Goal: Task Accomplishment & Management: Use online tool/utility

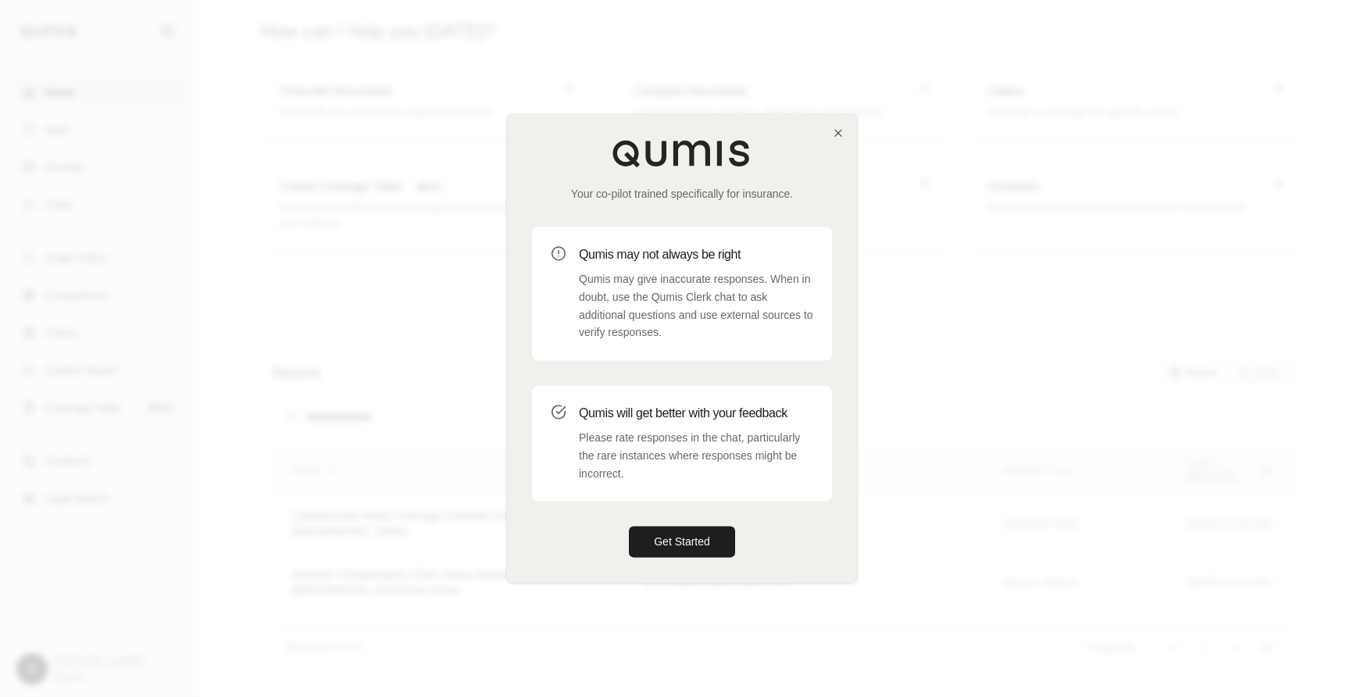
click at [395, 272] on div at bounding box center [682, 348] width 1364 height 697
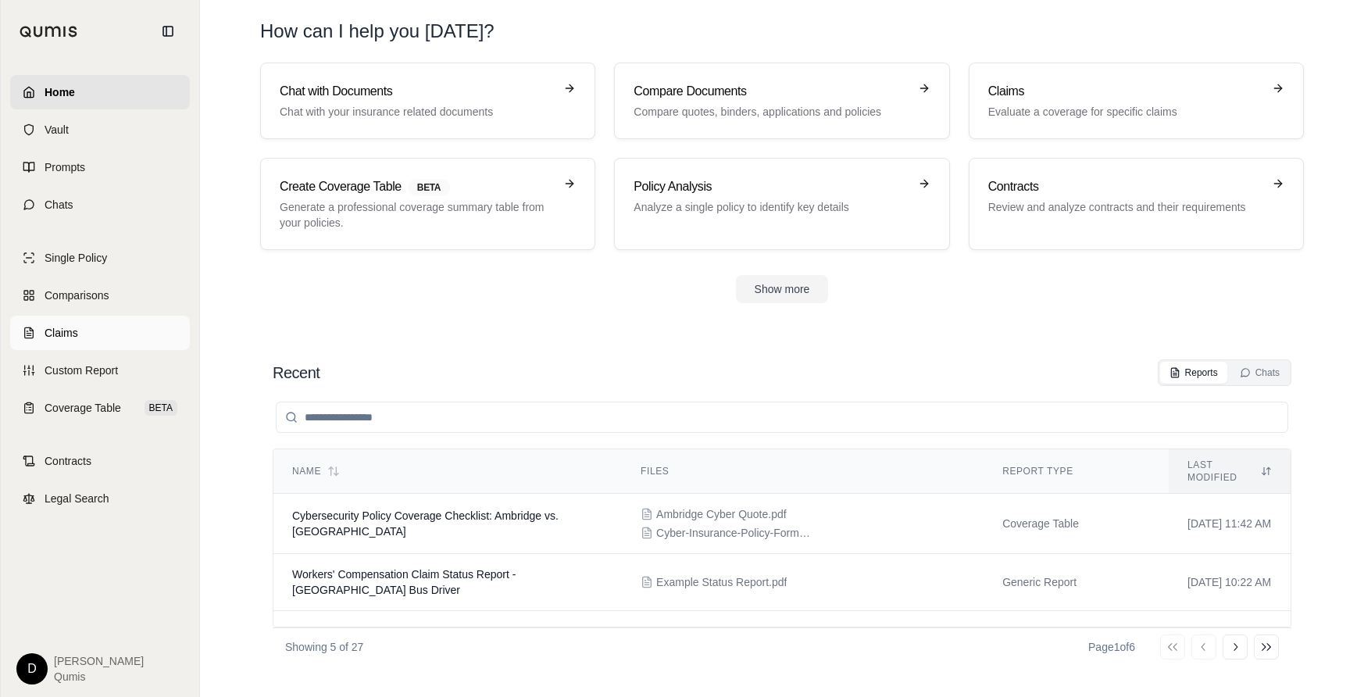
click at [94, 331] on link "Claims" at bounding box center [100, 333] width 180 height 34
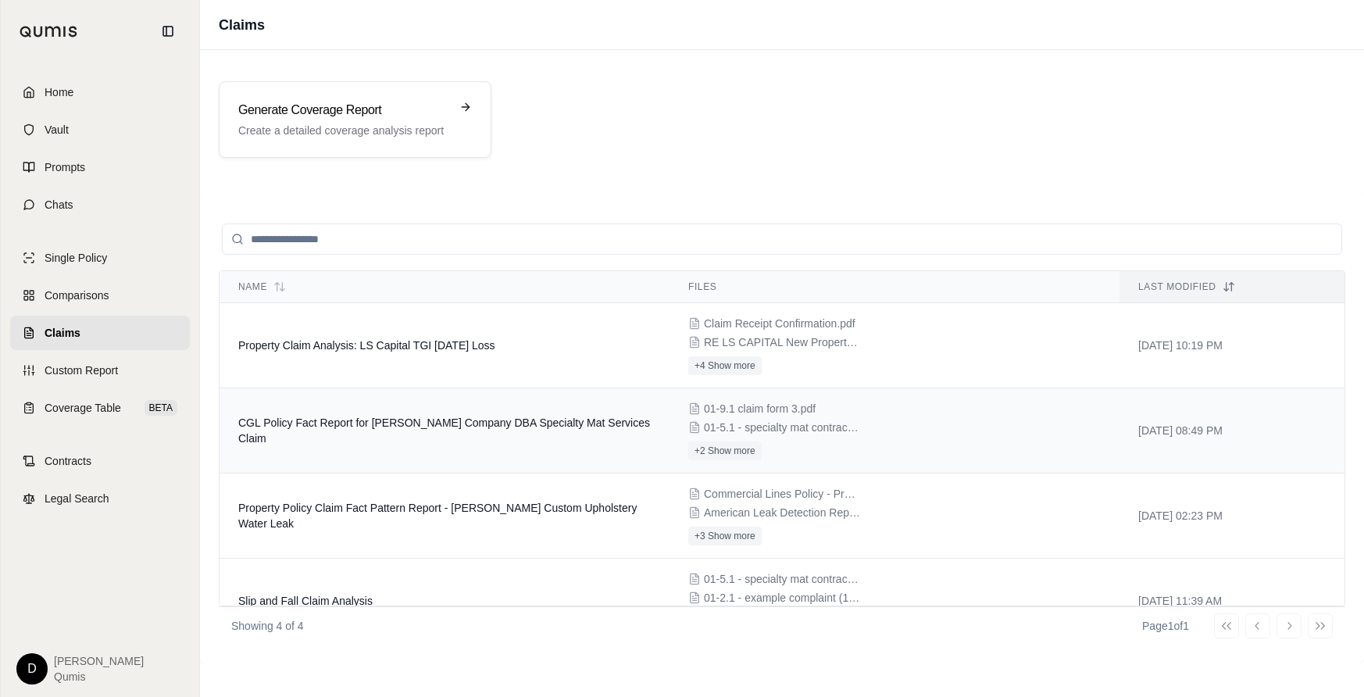
click at [450, 433] on span "CGL Policy Fact Report for E J Rohn Company DBA Specialty Mat Services Claim" at bounding box center [444, 430] width 412 height 28
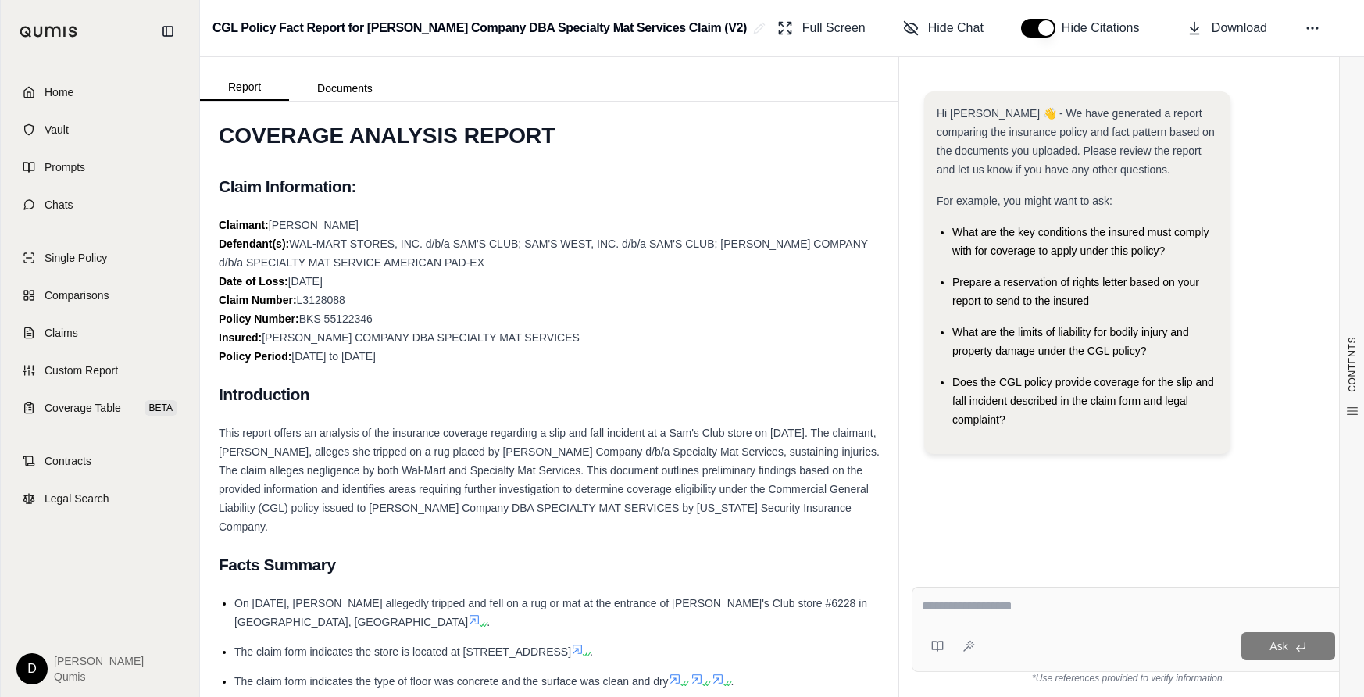
scroll to position [57, 0]
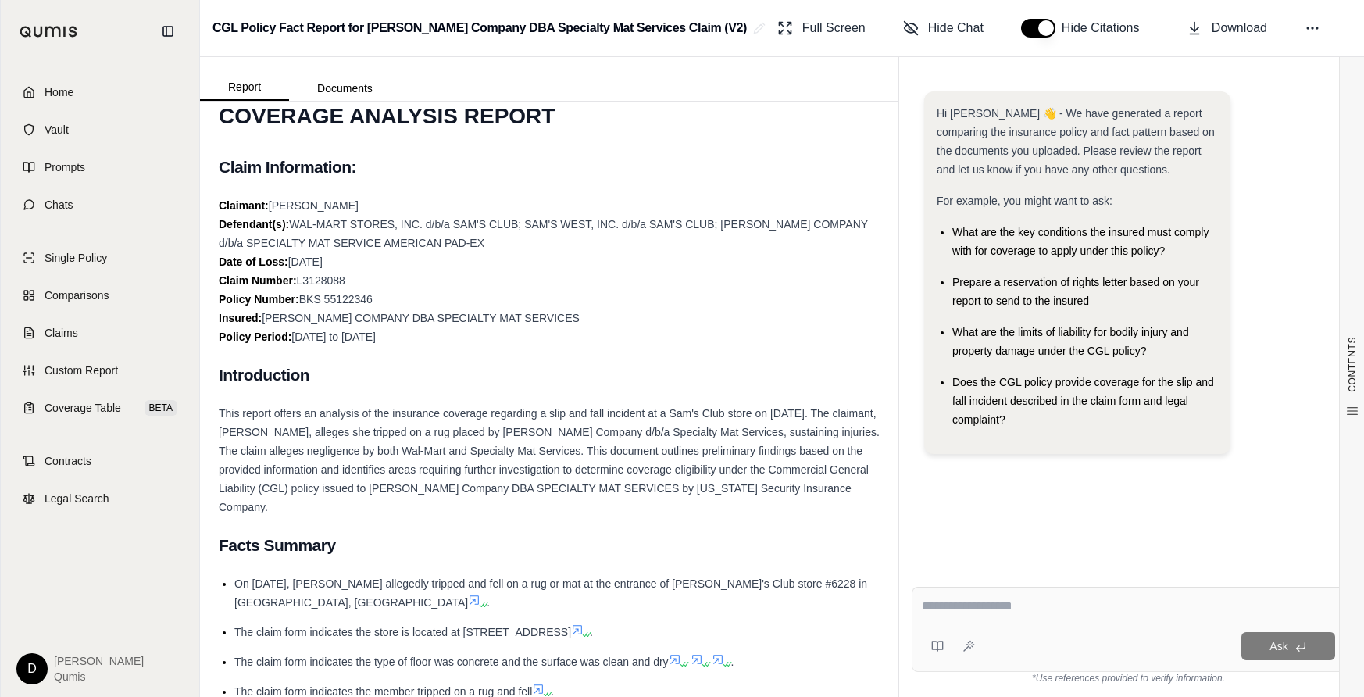
click at [1002, 610] on textarea at bounding box center [1128, 606] width 413 height 19
click at [1021, 608] on textarea at bounding box center [1128, 606] width 413 height 19
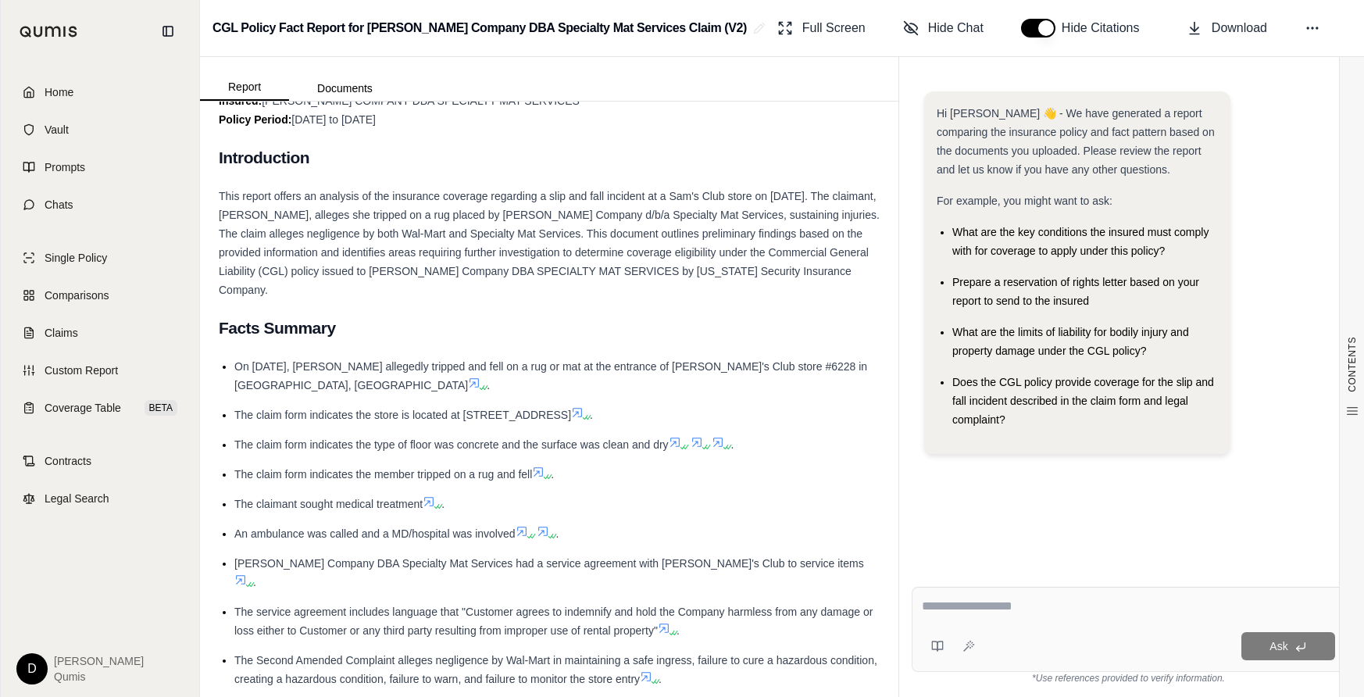
scroll to position [276, 0]
click at [749, 465] on ul "On August 8, 2013, Bernadine Cascarano allegedly tripped and fell on a rug or m…" at bounding box center [549, 569] width 661 height 428
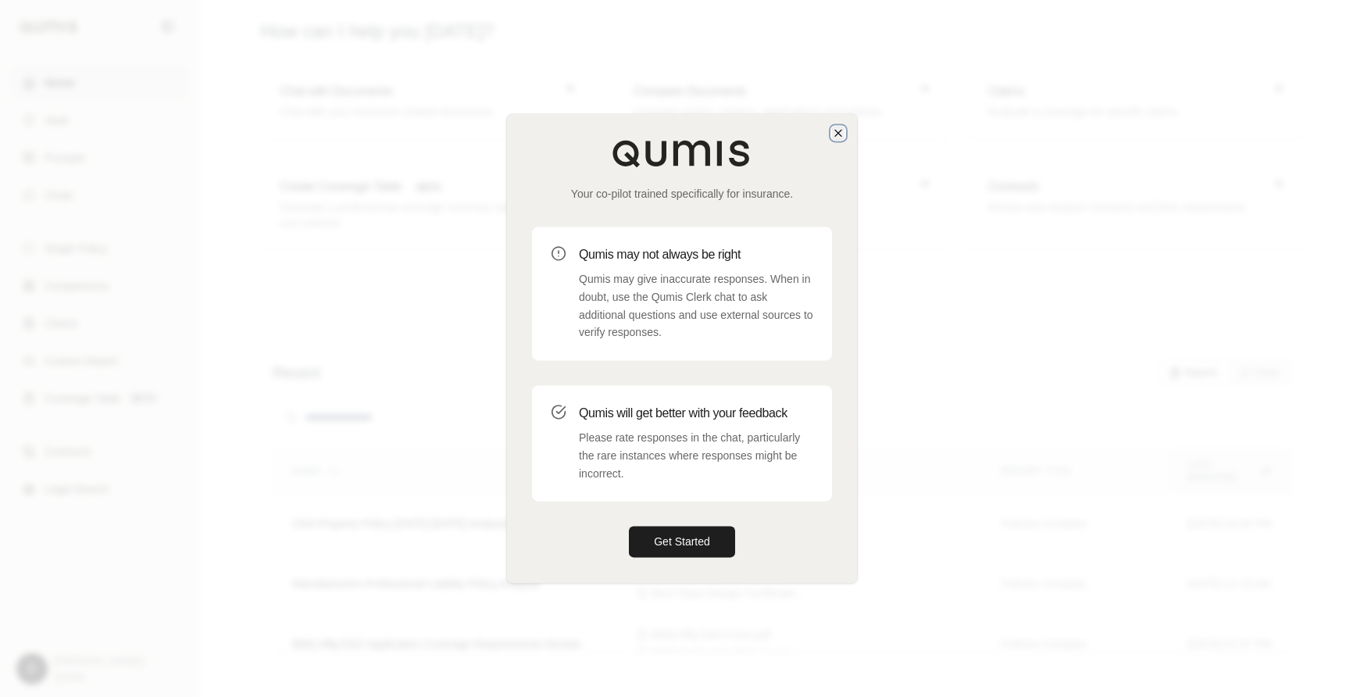
click at [843, 129] on icon "button" at bounding box center [838, 133] width 12 height 12
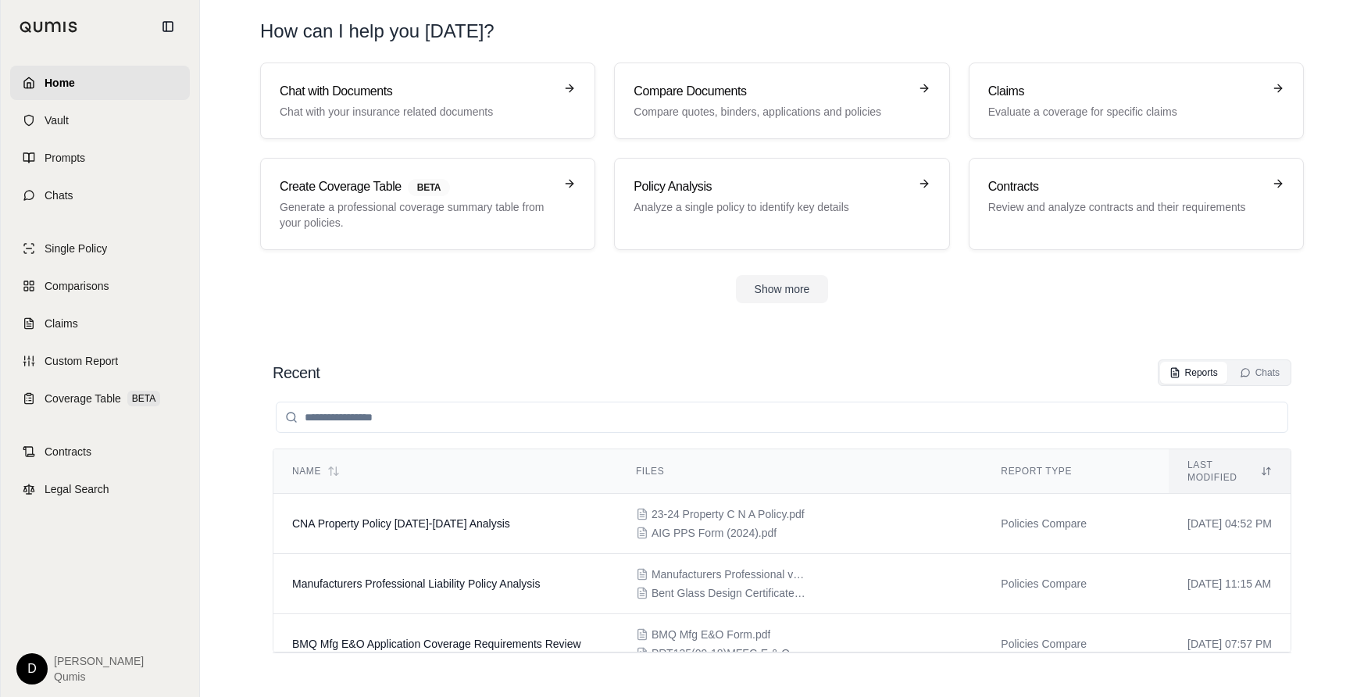
click at [567, 375] on div "Recent Reports Chats" at bounding box center [782, 372] width 1019 height 27
click at [555, 369] on div "Recent Reports Chats" at bounding box center [782, 372] width 1019 height 27
click at [510, 519] on td "CNA Property Policy 2023-2024 Analysis" at bounding box center [445, 524] width 344 height 60
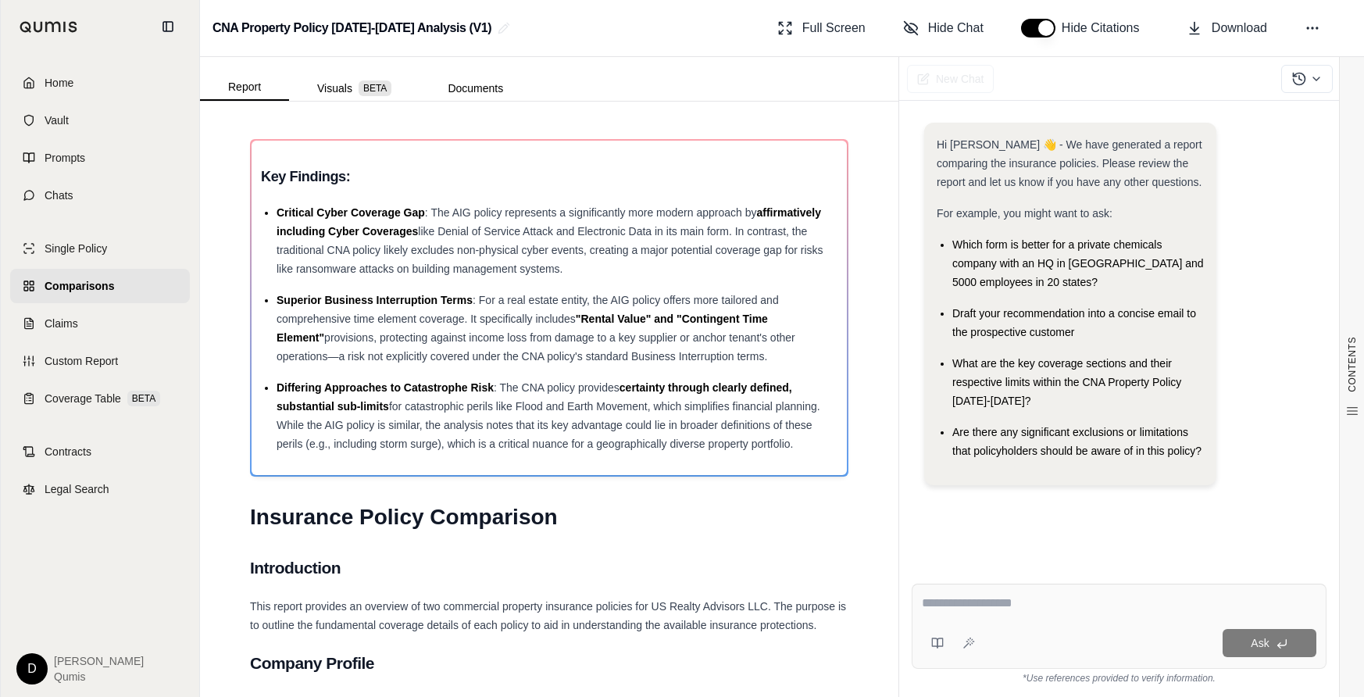
click at [531, 415] on div "Differing Approaches to Catastrophe Risk : The CNA policy provides certainty th…" at bounding box center [557, 415] width 561 height 75
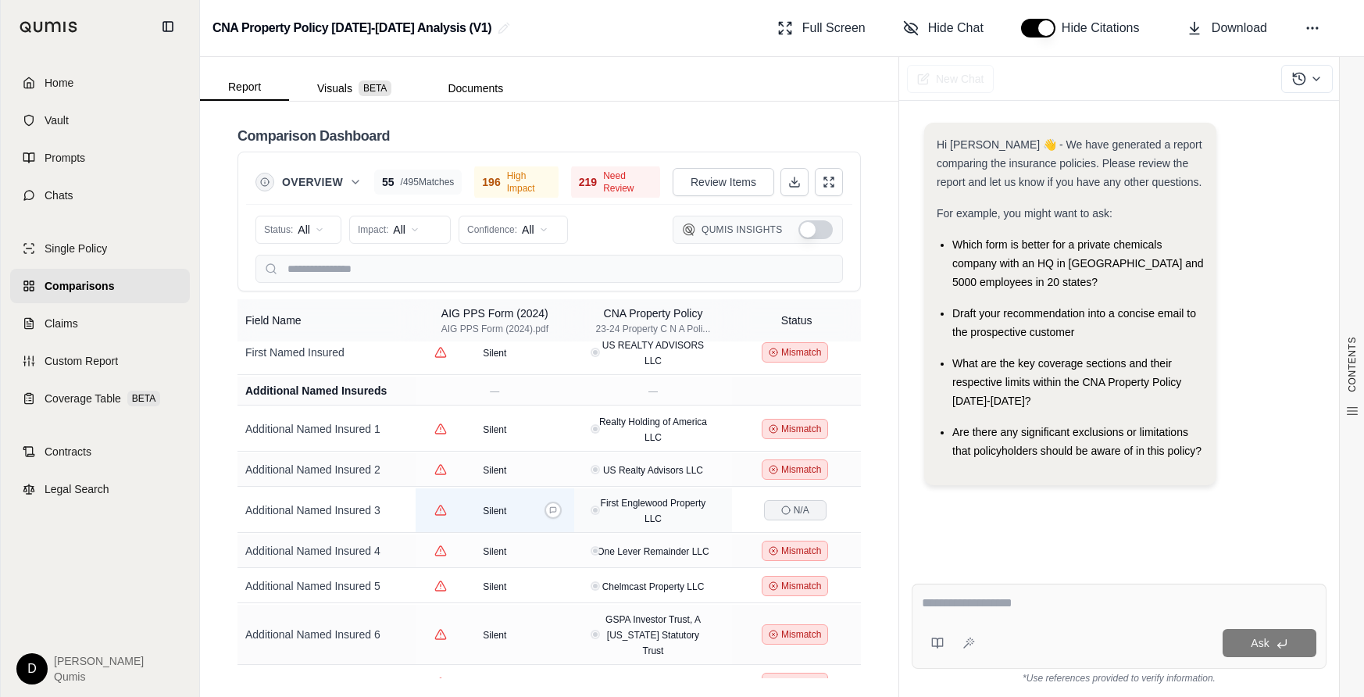
scroll to position [251, 0]
click at [550, 511] on icon at bounding box center [553, 509] width 8 height 8
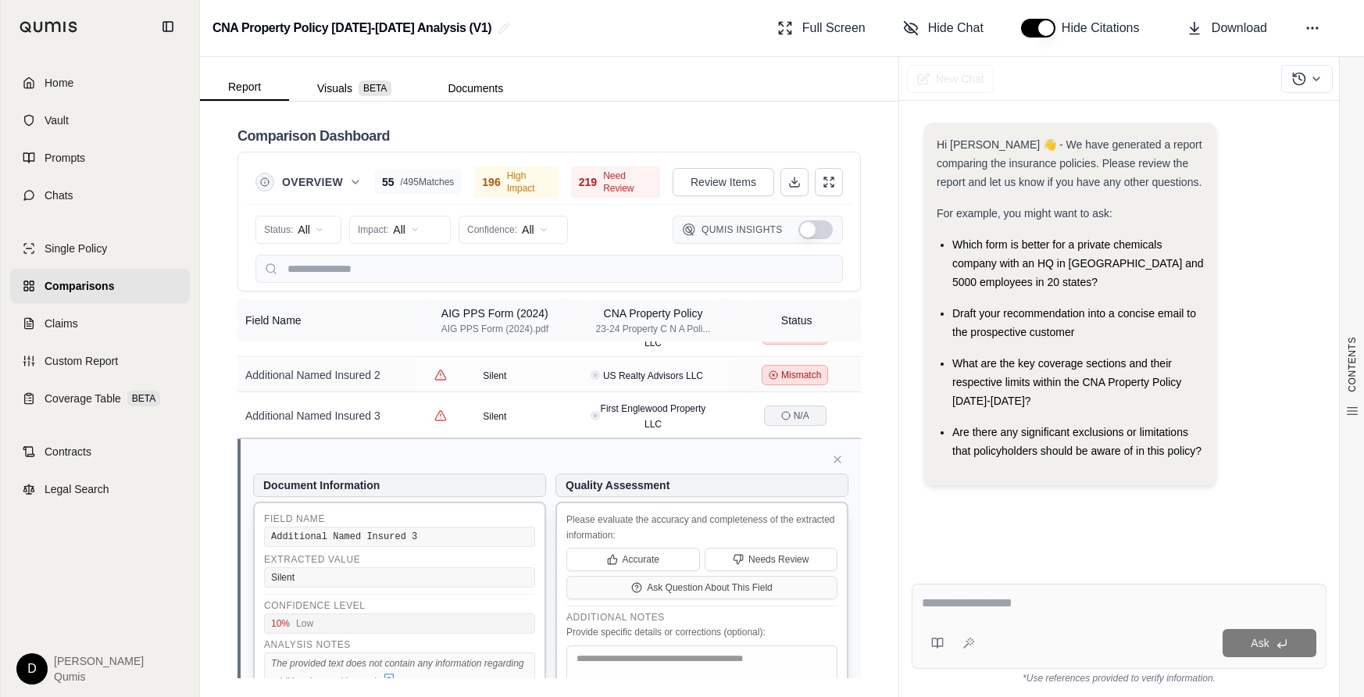
scroll to position [346, 0]
click at [550, 416] on icon at bounding box center [553, 414] width 6 height 6
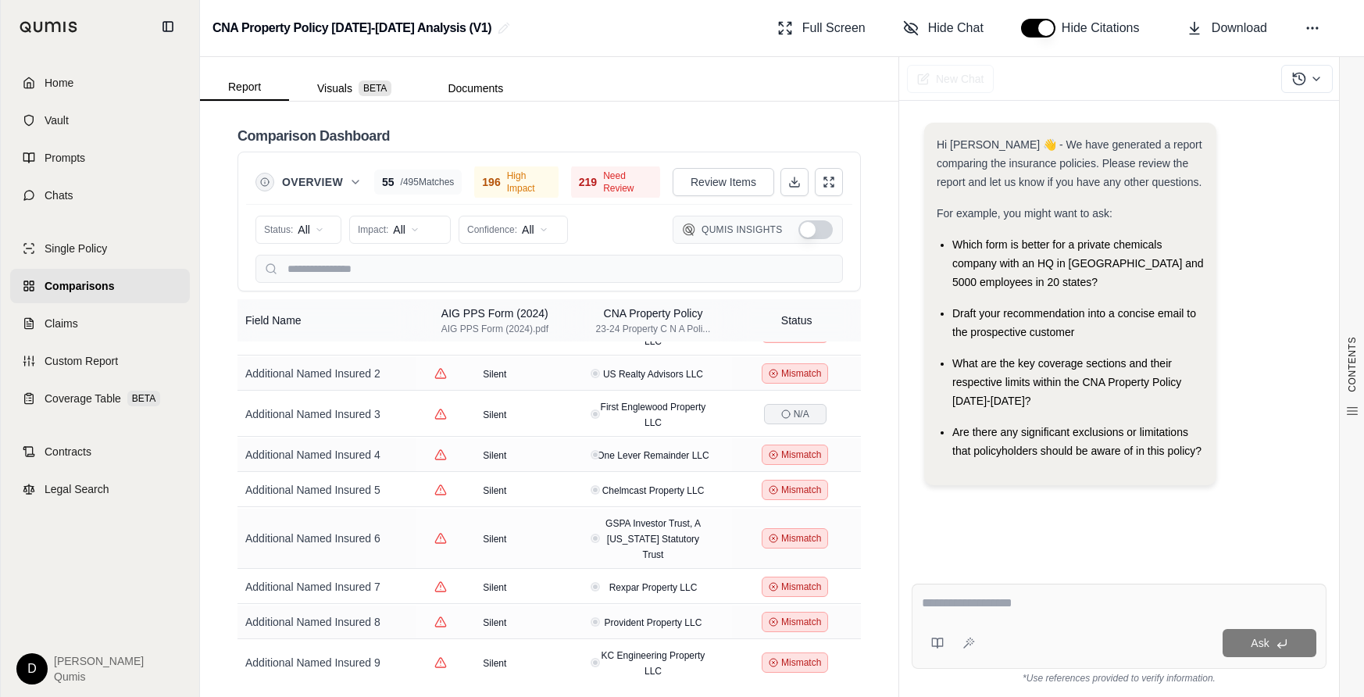
click at [812, 228] on button "Show Qumis Insights" at bounding box center [815, 229] width 34 height 19
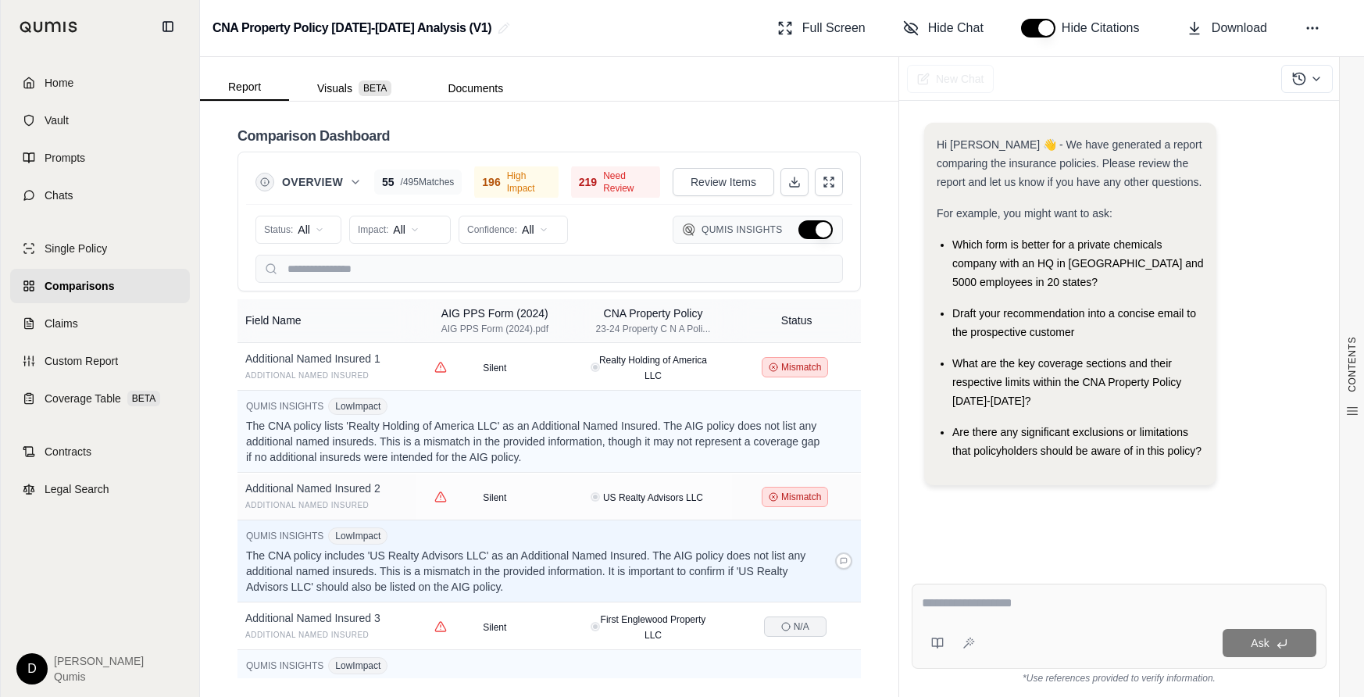
scroll to position [928, 0]
click at [807, 235] on button "Hide Qumis Insights" at bounding box center [815, 229] width 34 height 19
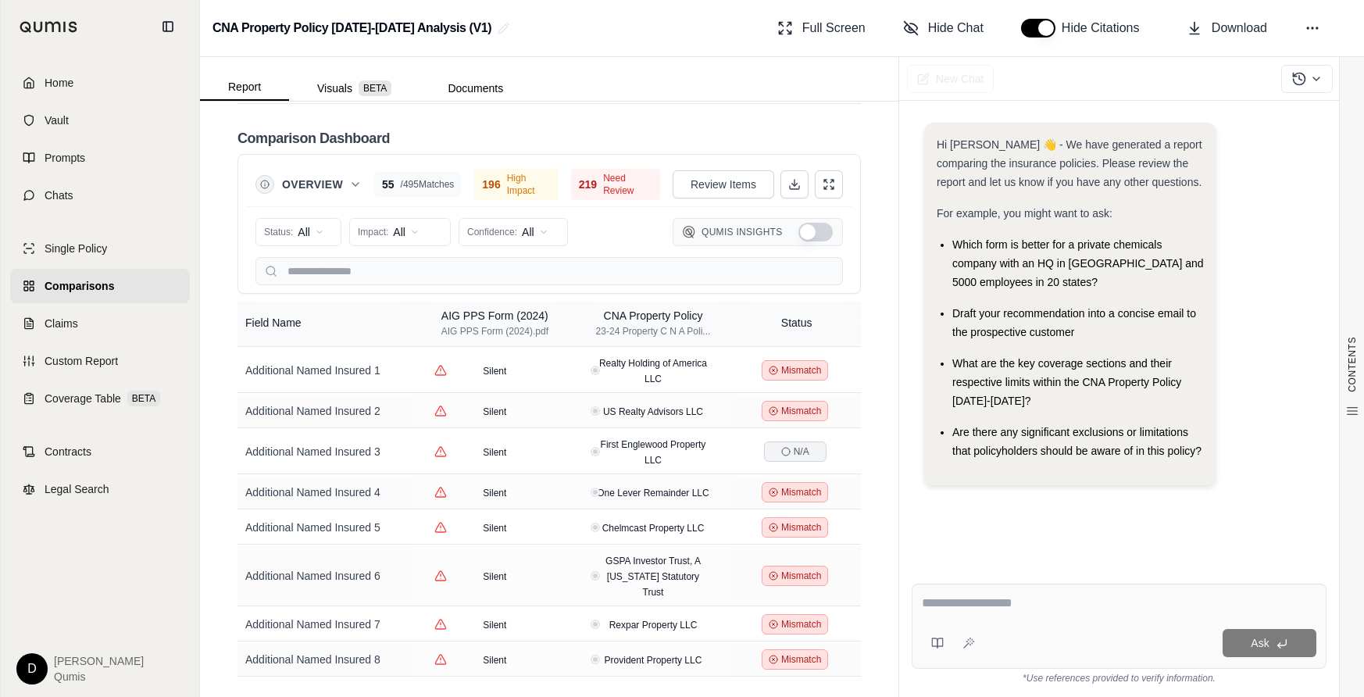
scroll to position [3799, 0]
click at [298, 227] on html "Home Vault Prompts Chats Single Policy Comparisons Claims Custom Report Coverag…" at bounding box center [682, 348] width 1364 height 697
click at [314, 231] on html "Home Vault Prompts Chats Single Policy Comparisons Claims Custom Report Coverag…" at bounding box center [682, 348] width 1364 height 697
click at [394, 236] on html "Home Vault Prompts Chats Single Policy Comparisons Claims Custom Report Coverag…" at bounding box center [682, 348] width 1364 height 697
click at [406, 230] on html "Home Vault Prompts Chats Single Policy Comparisons Claims Custom Report Coverag…" at bounding box center [682, 348] width 1364 height 697
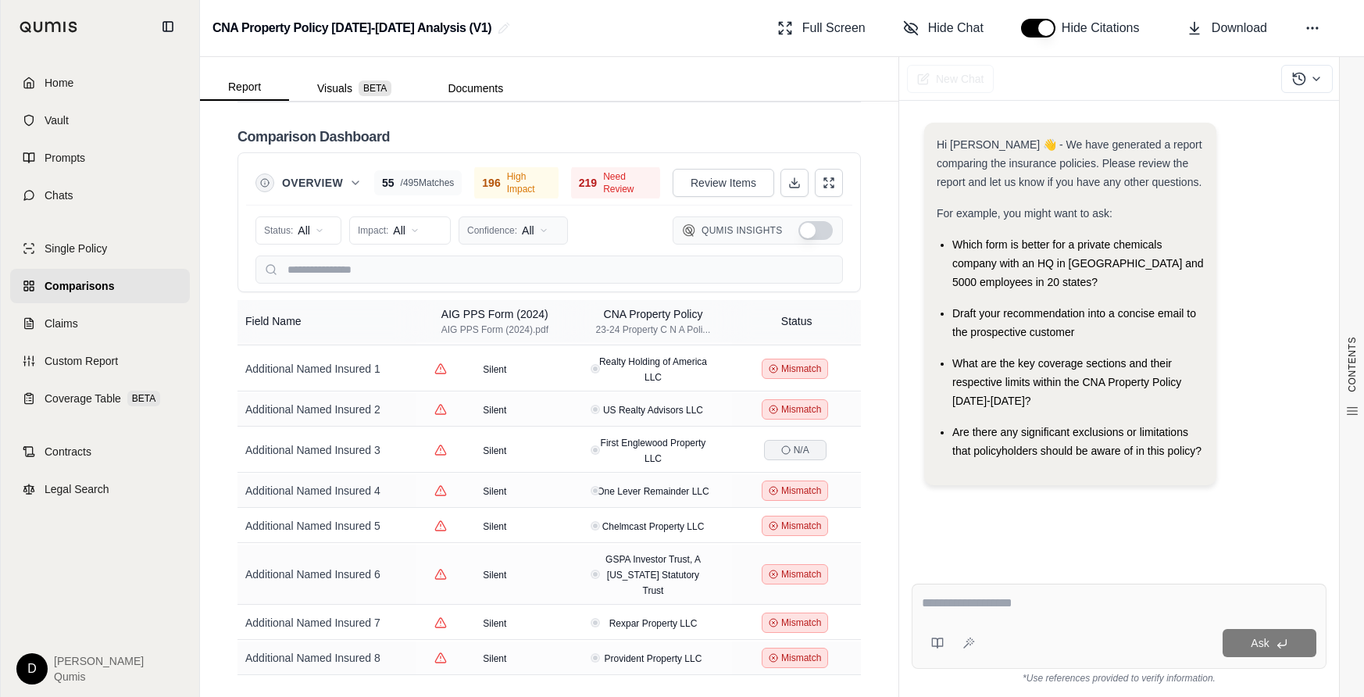
click at [525, 233] on html "Home Vault Prompts Chats Single Policy Comparisons Claims Custom Report Coverag…" at bounding box center [682, 348] width 1364 height 697
click at [298, 234] on html "Home Vault Prompts Chats Single Policy Comparisons Claims Custom Report Coverag…" at bounding box center [682, 348] width 1364 height 697
click at [304, 340] on span "Mismatch" at bounding box center [297, 339] width 62 height 16
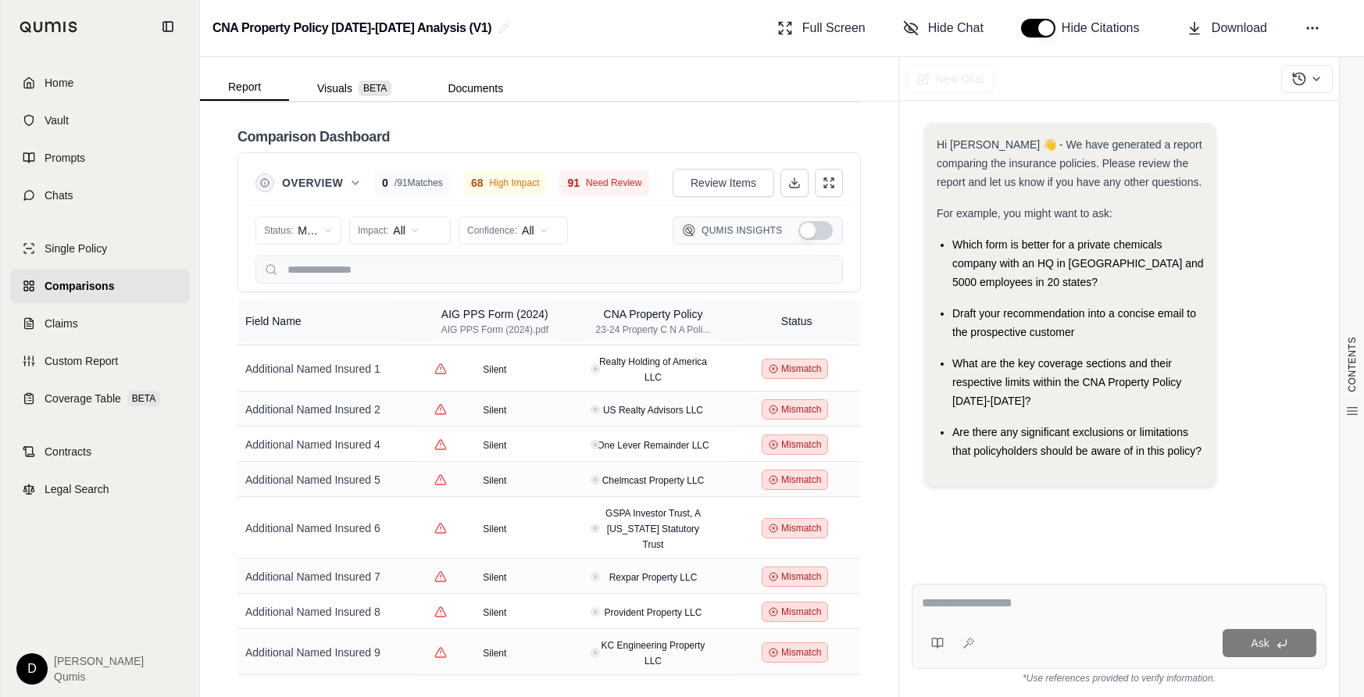
click at [377, 245] on div "Status: Mismatch Impact: All Confidence: All Qumis Insights" at bounding box center [548, 230] width 587 height 31
click at [394, 230] on html "Home Vault Prompts Chats Single Policy Comparisons Claims Custom Report Coverag…" at bounding box center [682, 348] width 1364 height 697
click at [402, 289] on span "High Impact" at bounding box center [396, 289] width 74 height 16
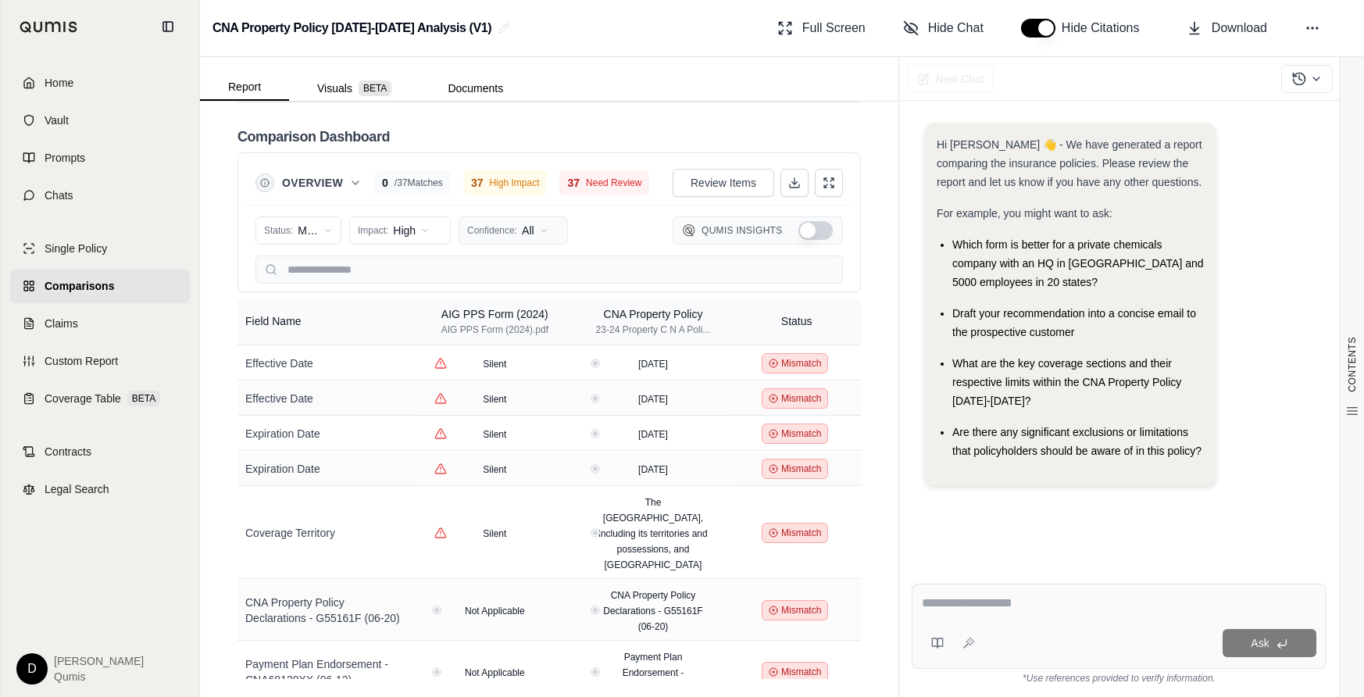
click at [514, 226] on html "Home Vault Prompts Chats Single Policy Comparisons Claims Custom Report Coverag…" at bounding box center [682, 348] width 1364 height 697
click at [500, 313] on span "Medium (50-79%)" at bounding box center [518, 314] width 99 height 16
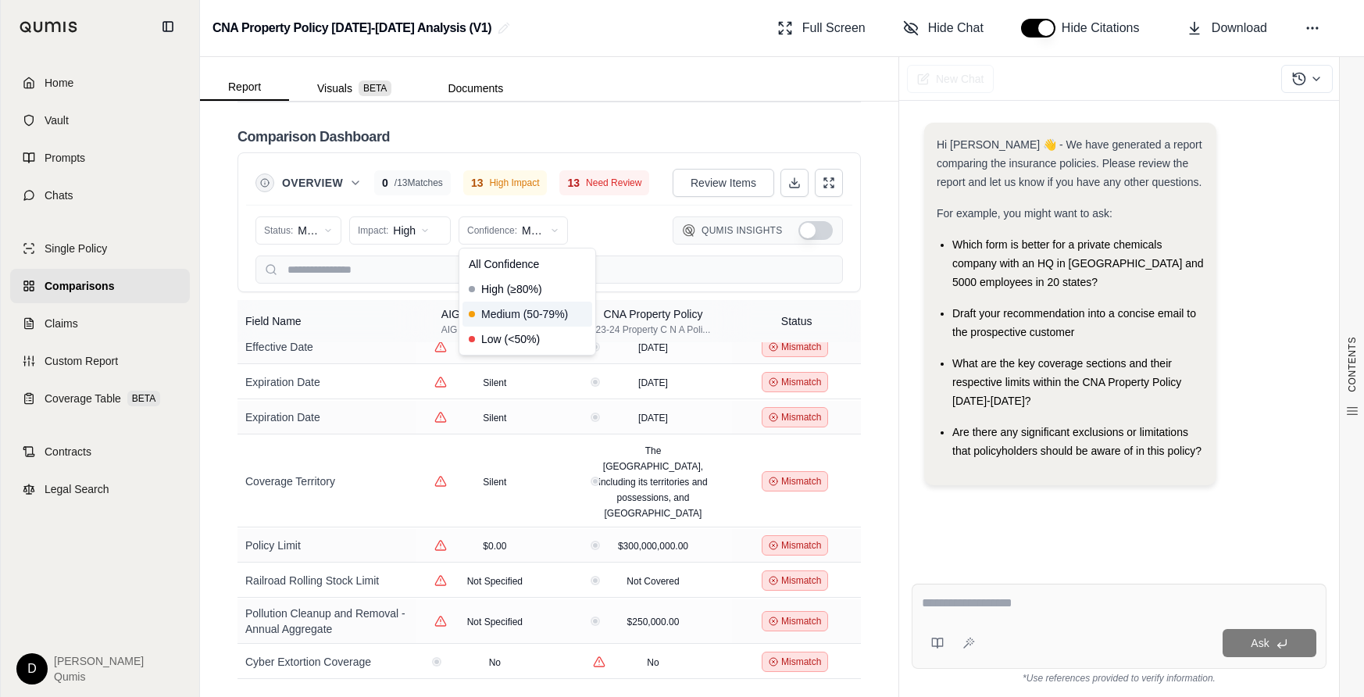
scroll to position [158, 0]
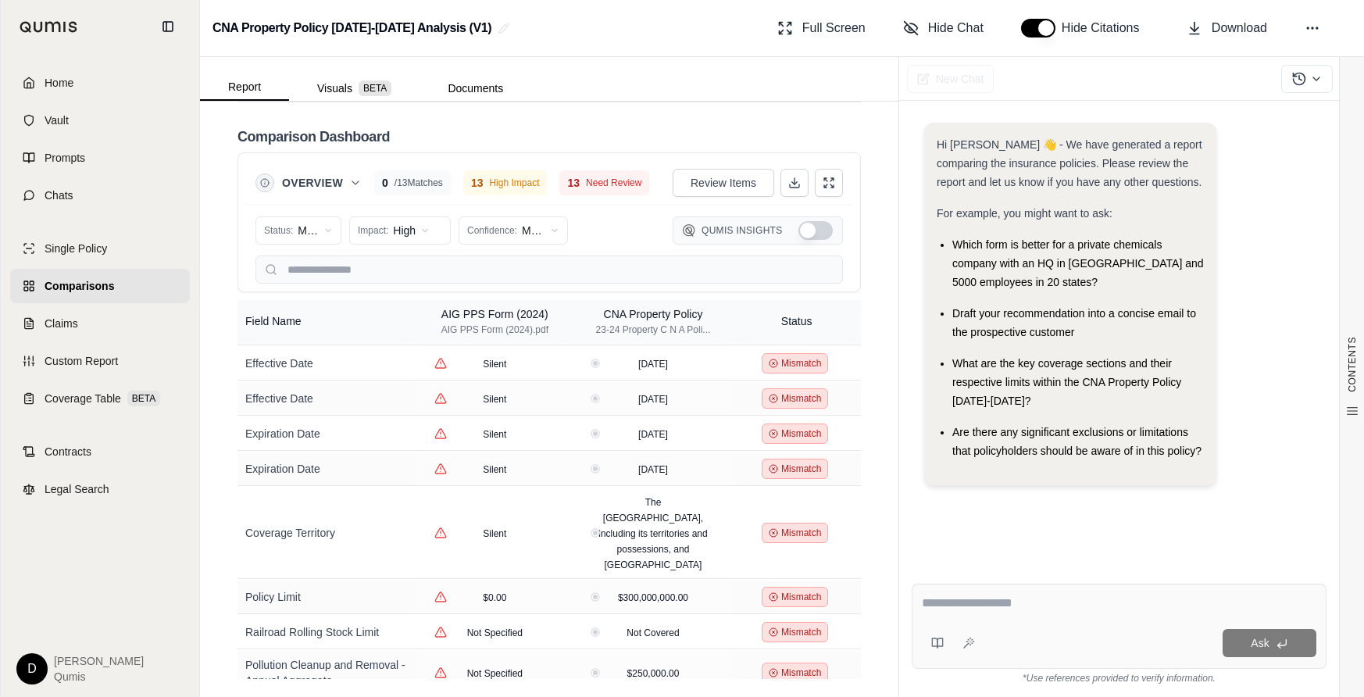
click at [603, 224] on div "Status: Mismatch Impact: High Confidence: Medium Qumis Insights" at bounding box center [548, 230] width 587 height 31
click at [321, 524] on div "Coverage Territory" at bounding box center [326, 532] width 162 height 16
click at [78, 487] on span "Legal Search" at bounding box center [77, 489] width 65 height 16
click at [983, 612] on textarea at bounding box center [1119, 603] width 394 height 19
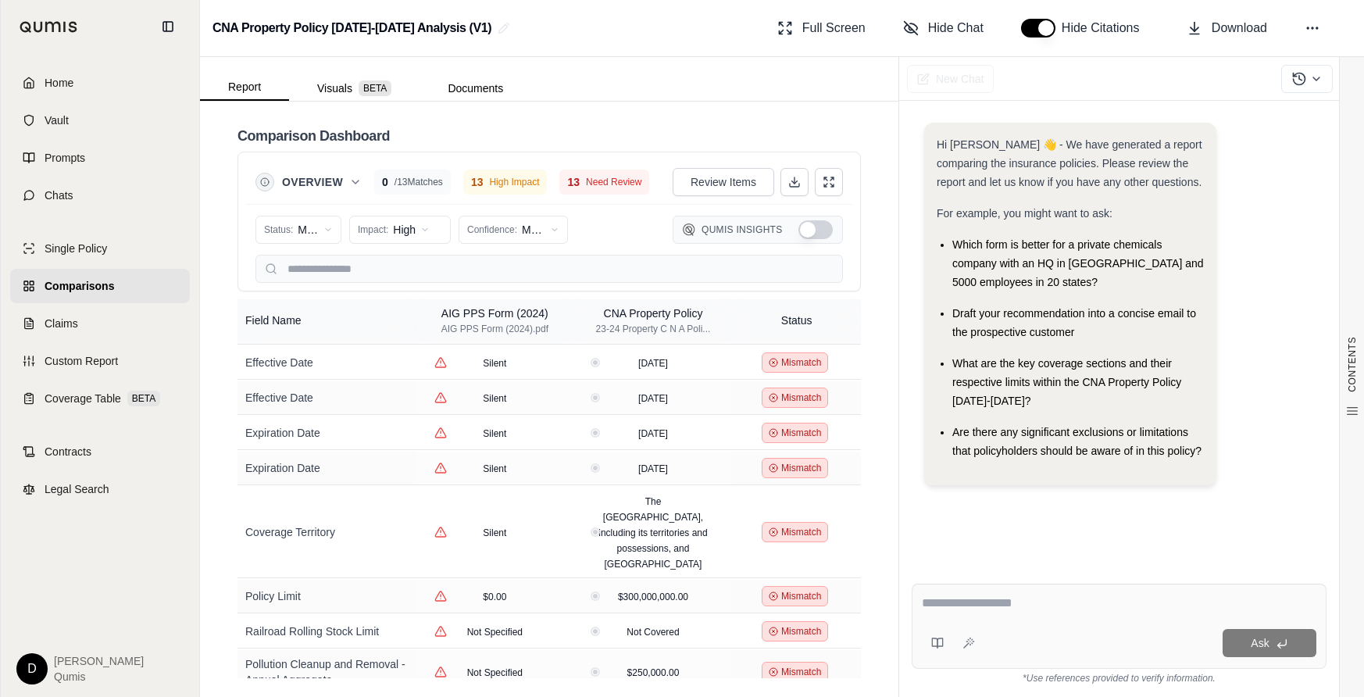
click at [996, 607] on textarea at bounding box center [1119, 603] width 394 height 19
click at [1014, 603] on textarea at bounding box center [1119, 603] width 394 height 19
click at [92, 523] on div "Home Vault Prompts Chats Single Policy Comparisons Claims Custom Report Coverag…" at bounding box center [100, 375] width 198 height 644
click at [85, 319] on link "Claims" at bounding box center [100, 323] width 180 height 34
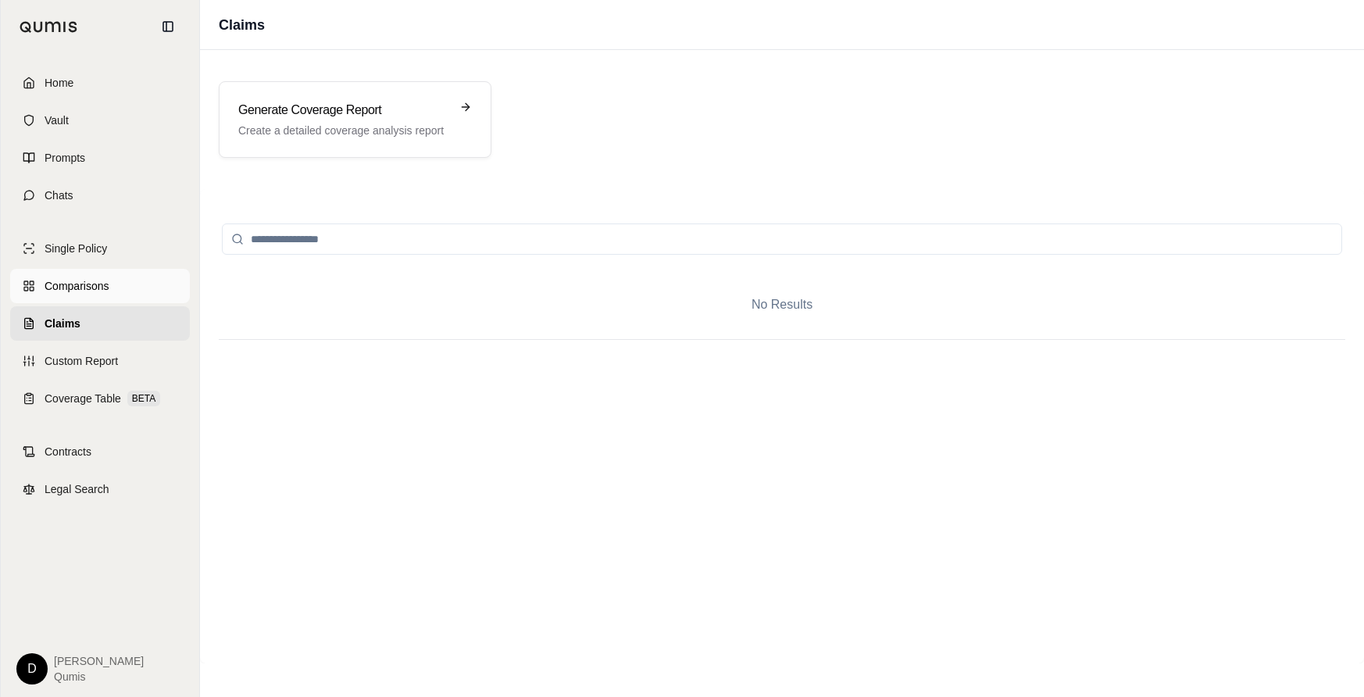
click at [123, 278] on link "Comparisons" at bounding box center [100, 286] width 180 height 34
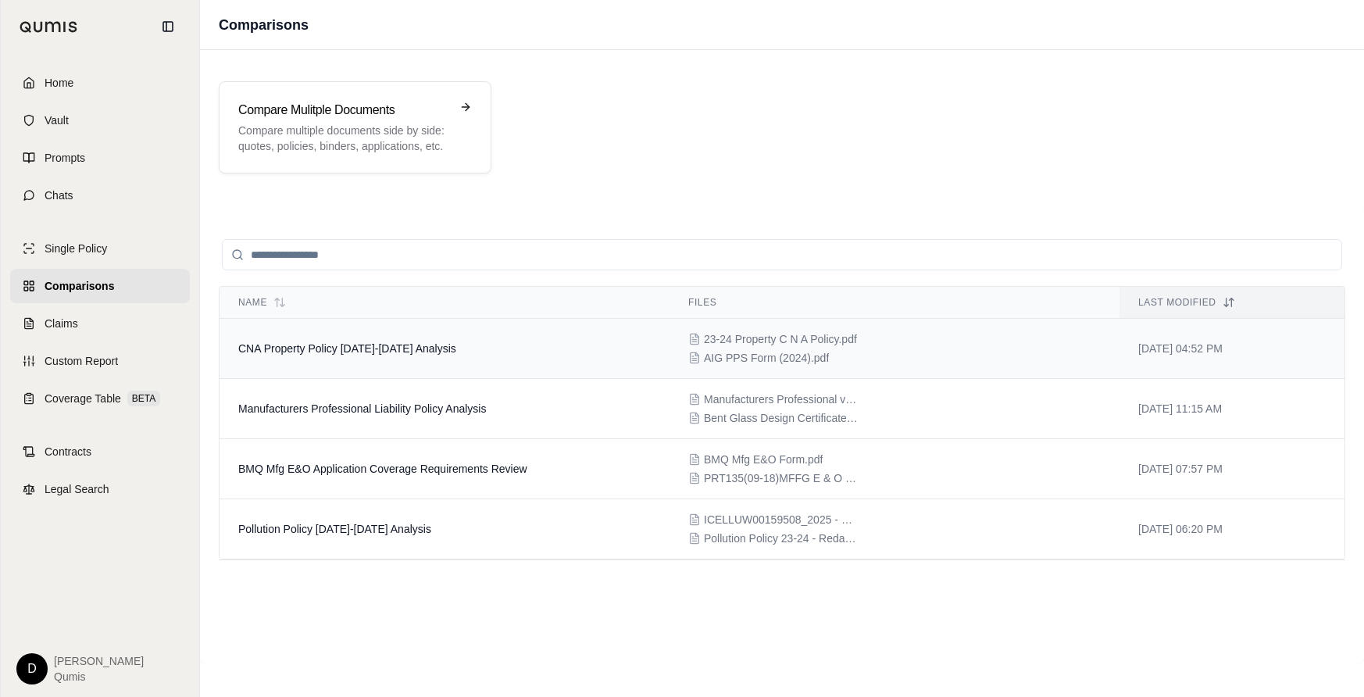
click at [456, 352] on td "CNA Property Policy 2023-2024 Analysis" at bounding box center [445, 349] width 450 height 60
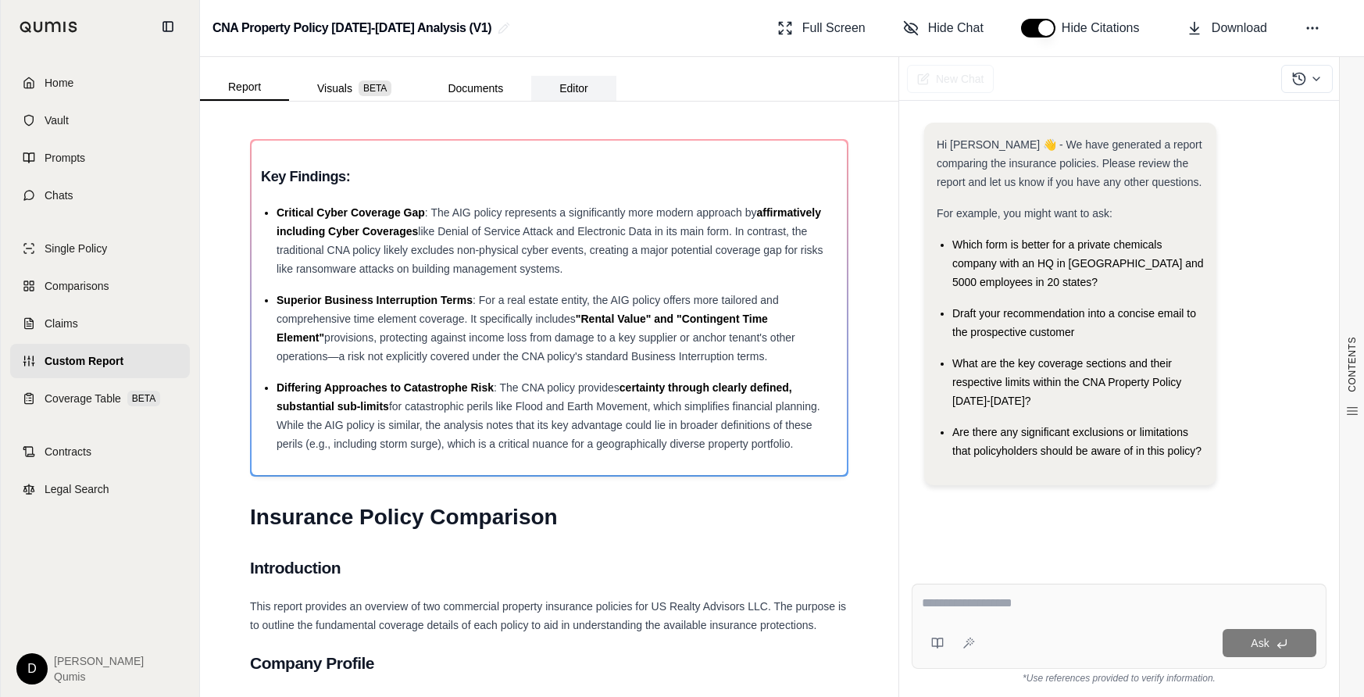
click at [575, 95] on button "Editor" at bounding box center [573, 88] width 85 height 25
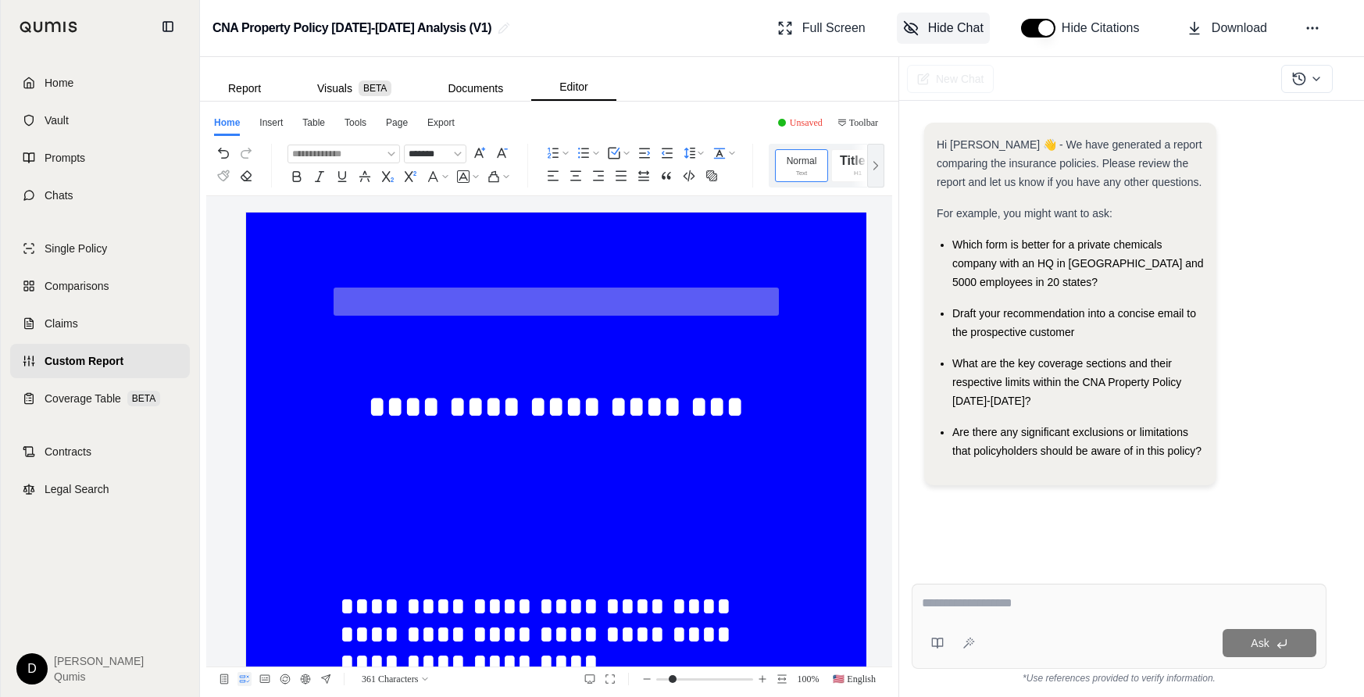
click at [933, 27] on span "Hide Chat" at bounding box center [955, 28] width 55 height 19
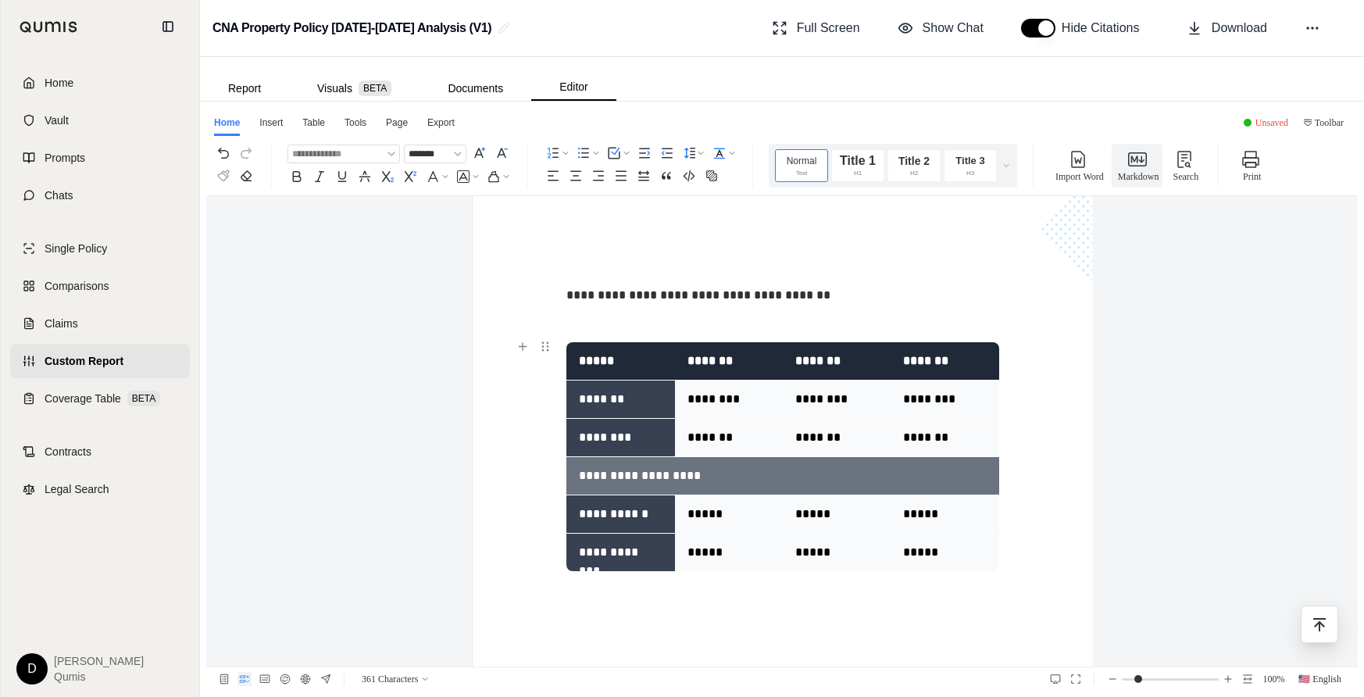
scroll to position [1001, 0]
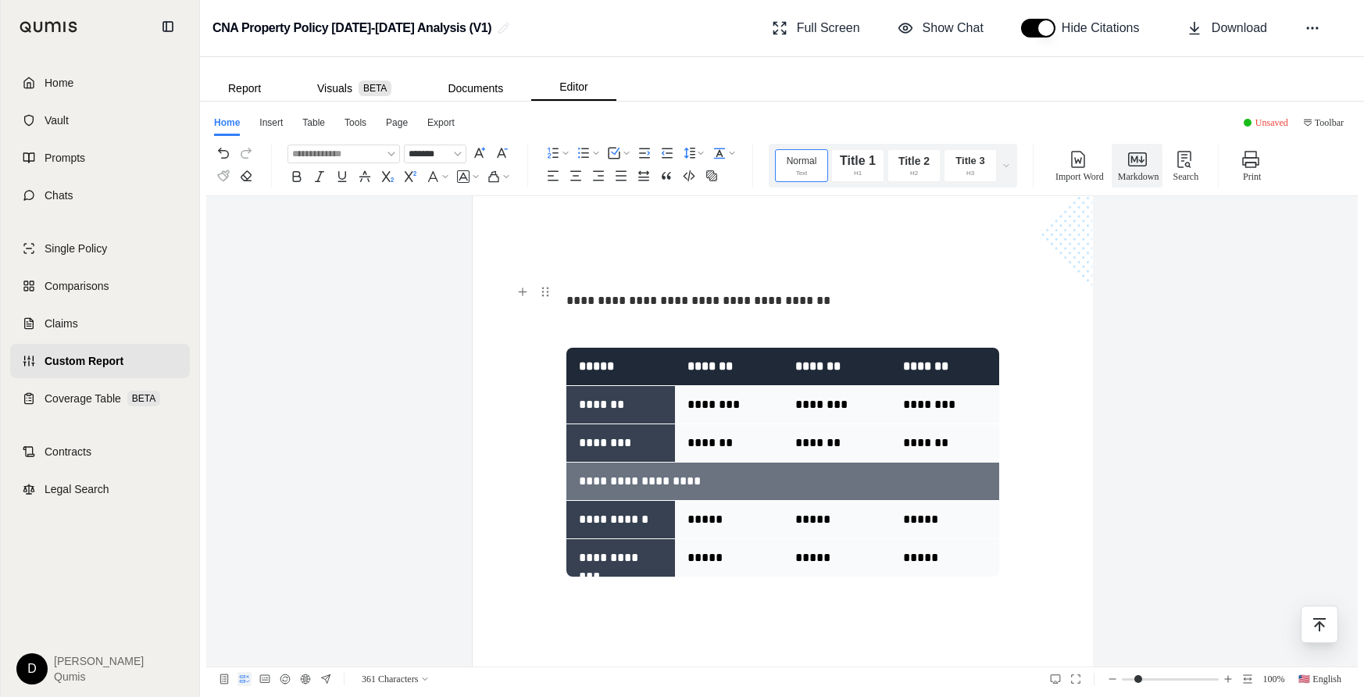
click at [611, 309] on p "**********" at bounding box center [782, 301] width 432 height 28
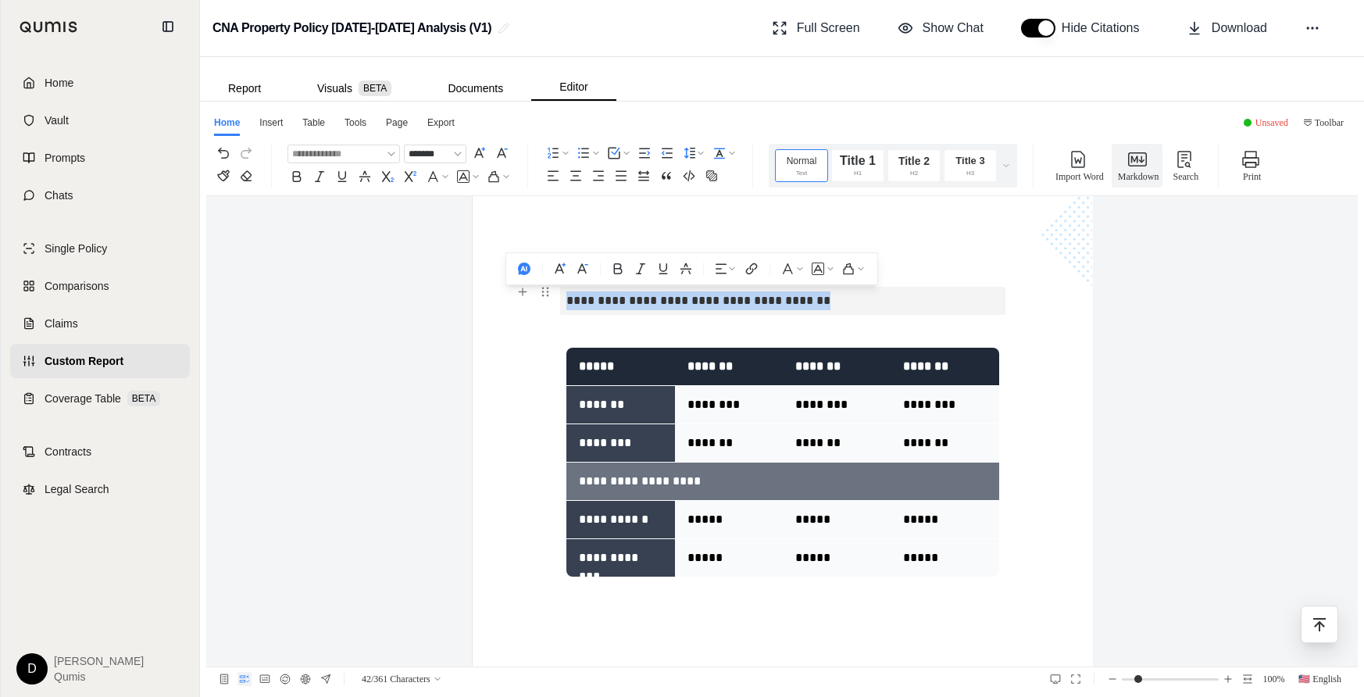
drag, startPoint x: 816, startPoint y: 305, endPoint x: 566, endPoint y: 303, distance: 250.0
click at [566, 303] on p "**********" at bounding box center [782, 301] width 432 height 28
click at [520, 273] on use "button" at bounding box center [524, 268] width 12 height 12
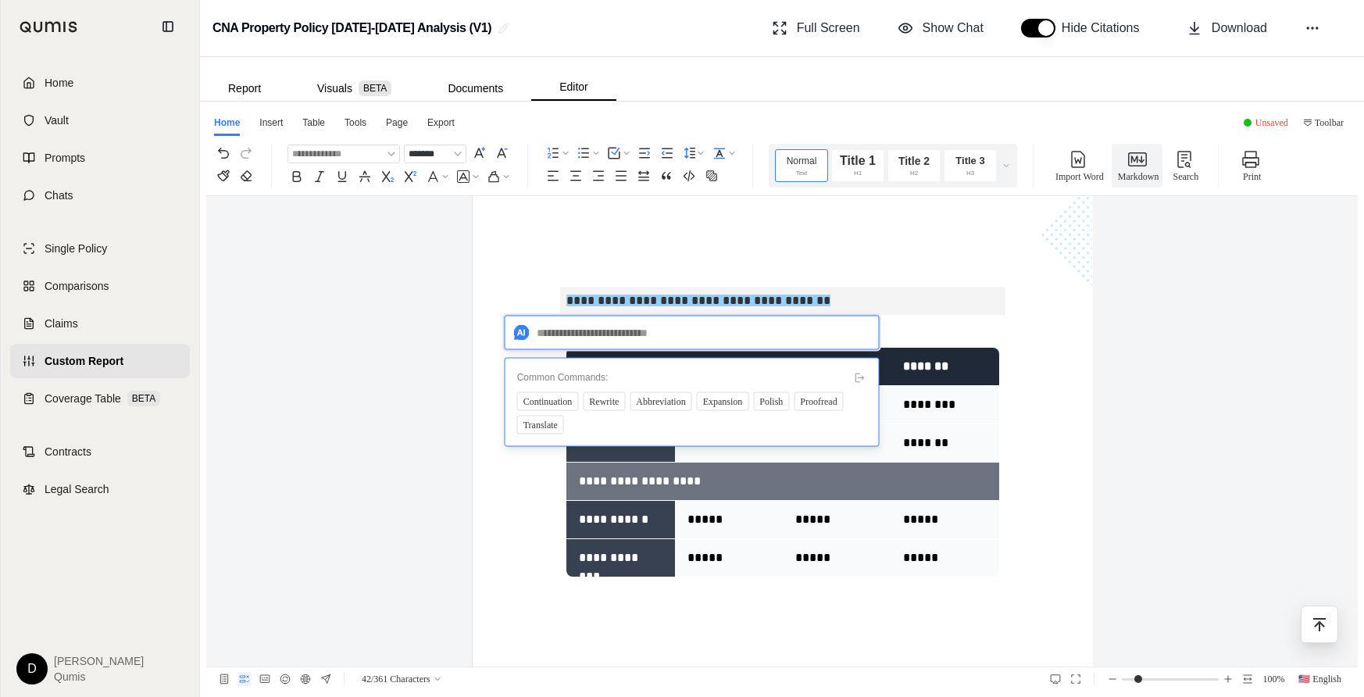
click at [566, 329] on textarea at bounding box center [692, 333] width 375 height 34
click at [867, 302] on p "**********" at bounding box center [782, 301] width 432 height 28
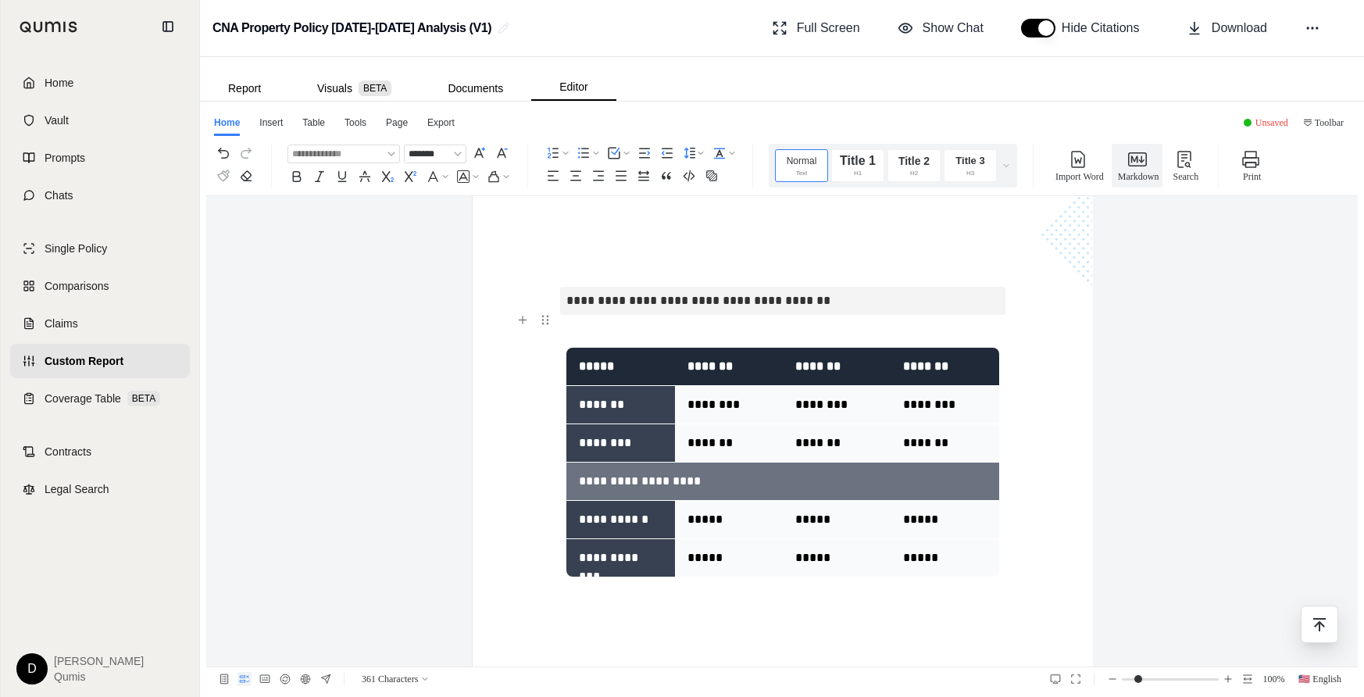
click at [851, 337] on p at bounding box center [782, 329] width 432 height 28
click at [844, 306] on p "**********" at bounding box center [782, 301] width 432 height 28
